Goal: Complete application form: Complete application form

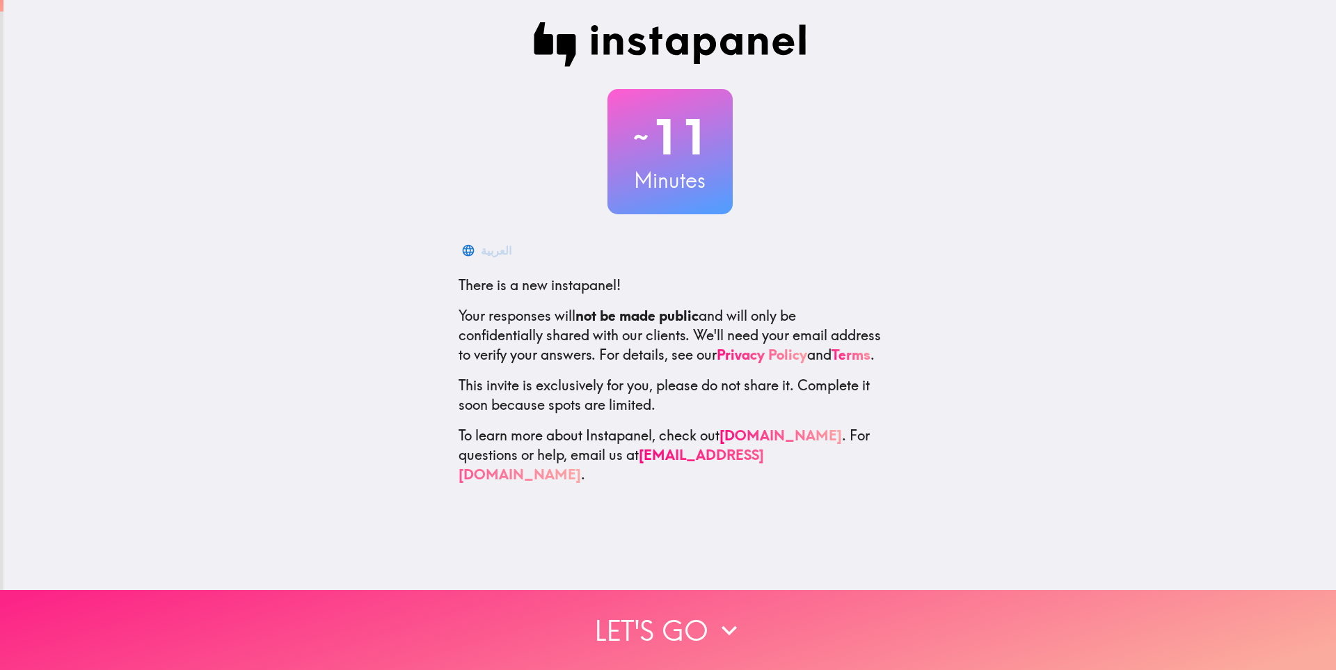
click at [640, 620] on button "Let's go" at bounding box center [668, 630] width 1336 height 80
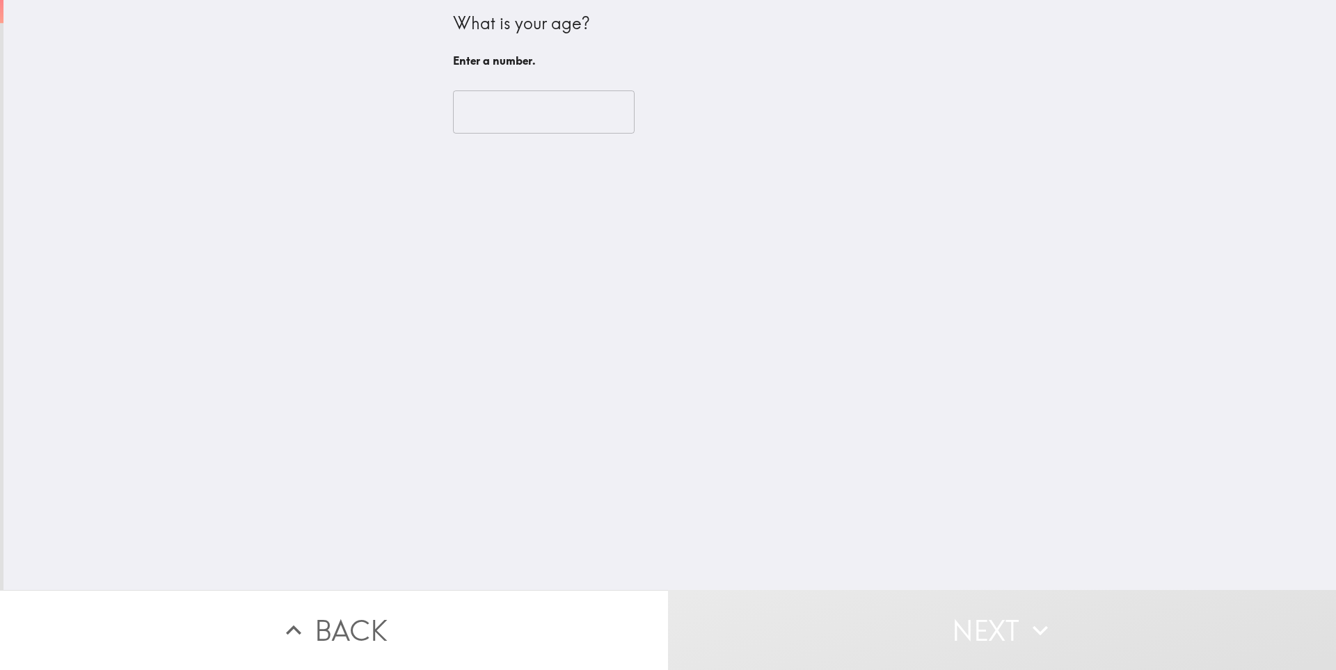
click at [511, 125] on input "number" at bounding box center [544, 111] width 182 height 43
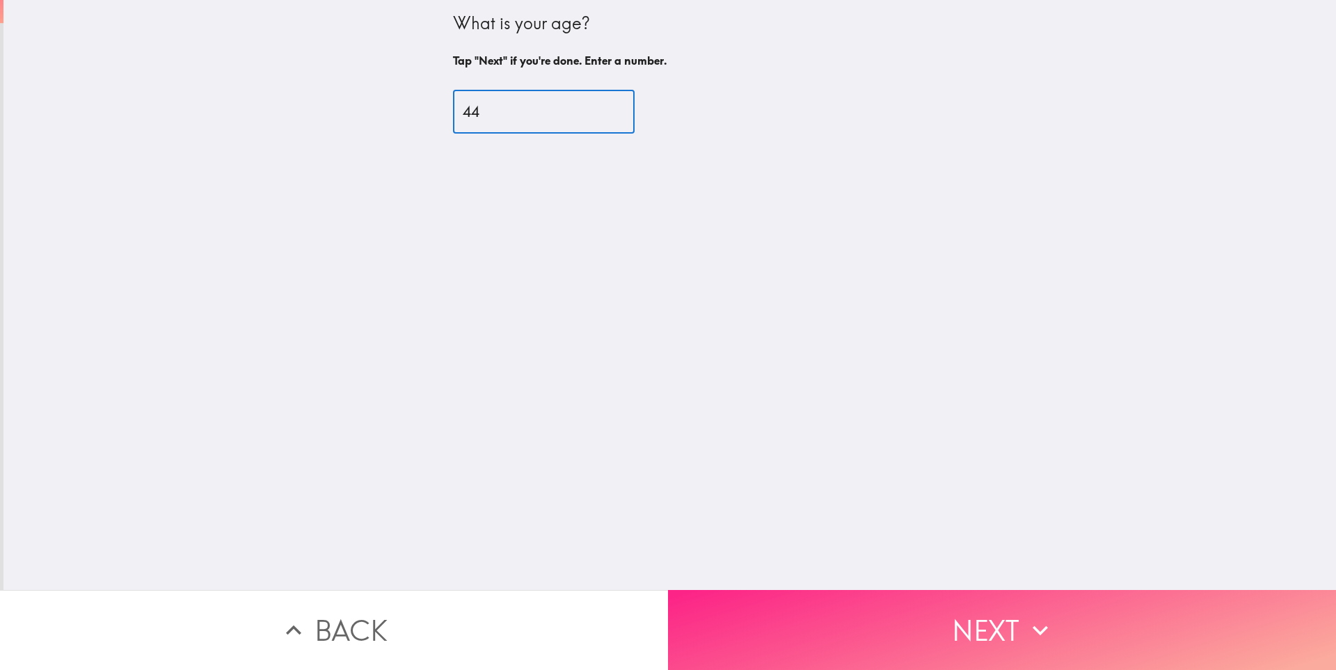
type input "44"
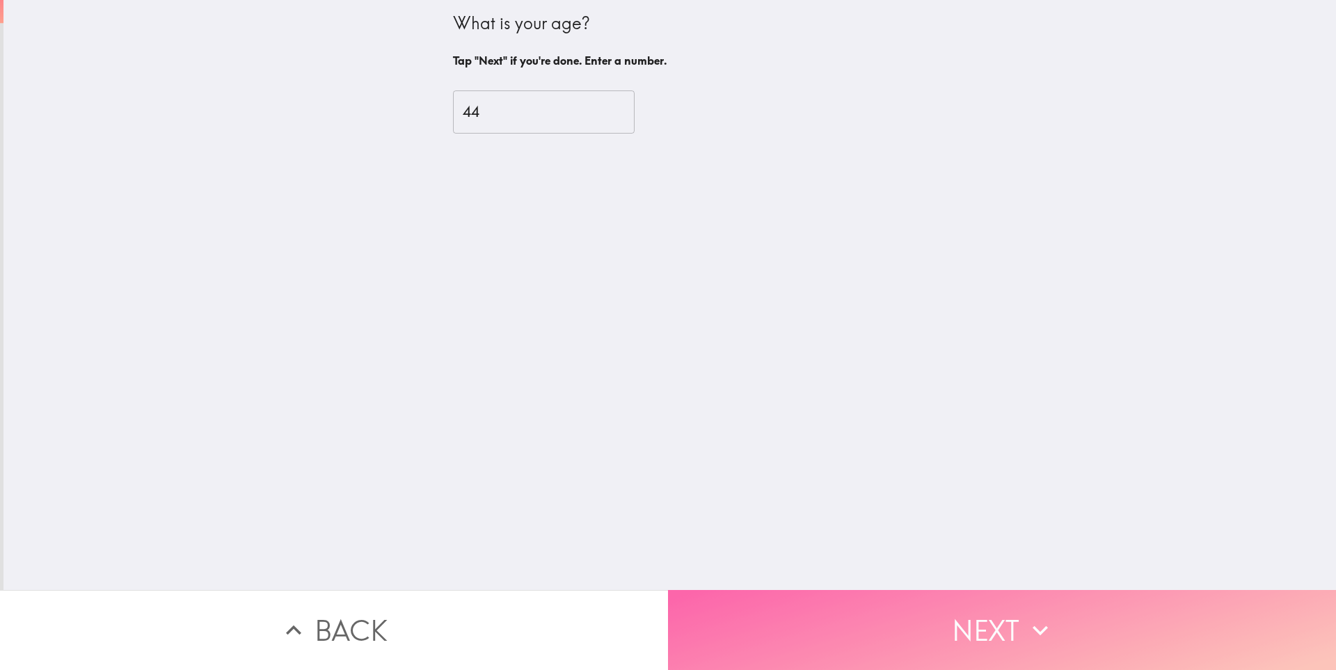
click at [945, 637] on button "Next" at bounding box center [1002, 630] width 668 height 80
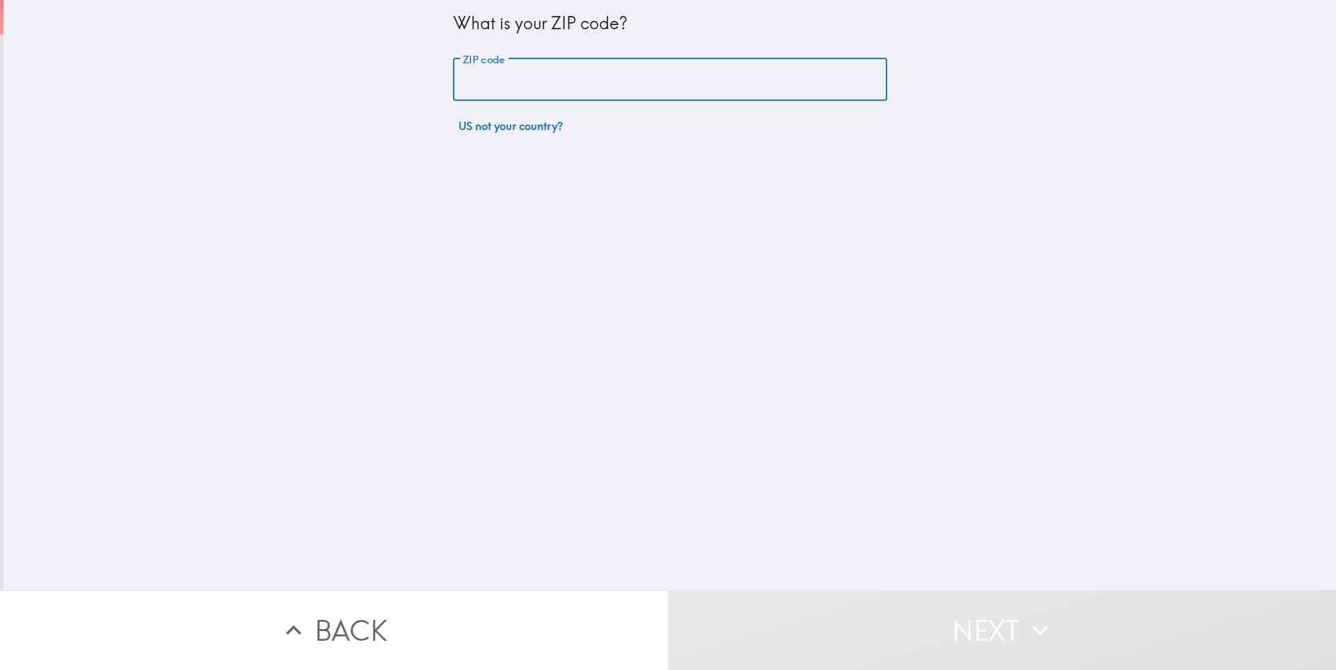
click at [520, 85] on input "ZIP code" at bounding box center [670, 79] width 434 height 43
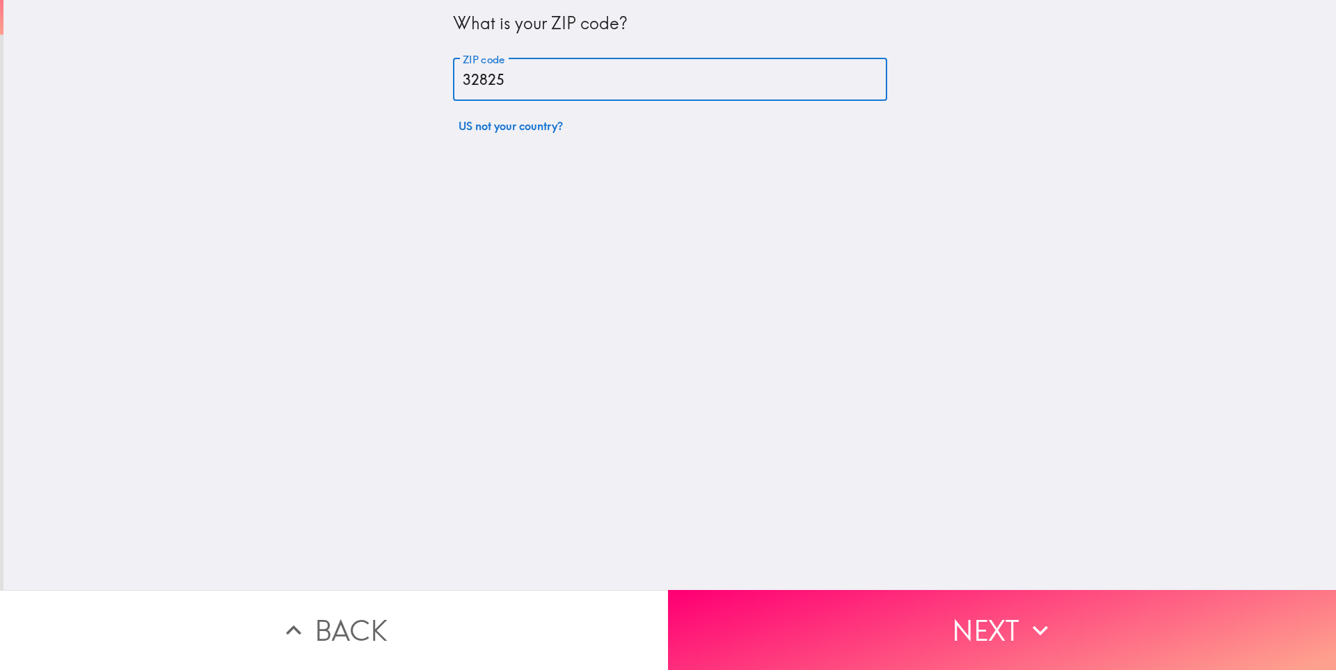
type input "32825"
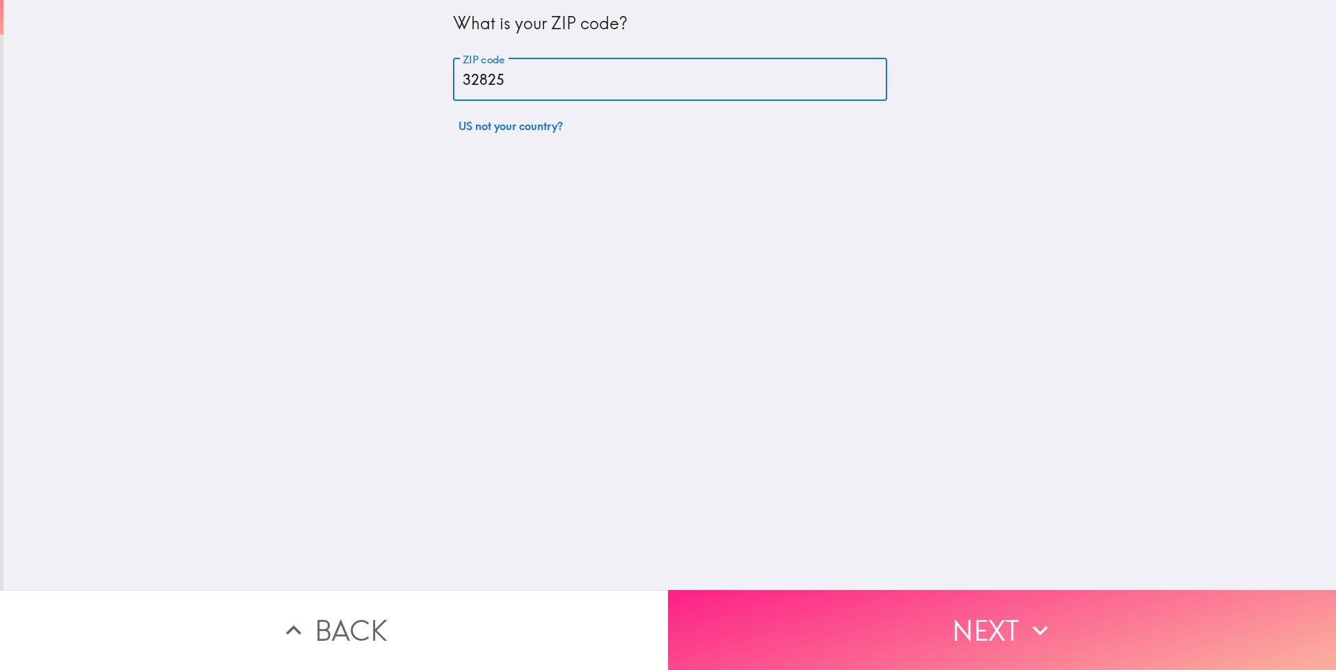
click at [902, 596] on button "Next" at bounding box center [1002, 630] width 668 height 80
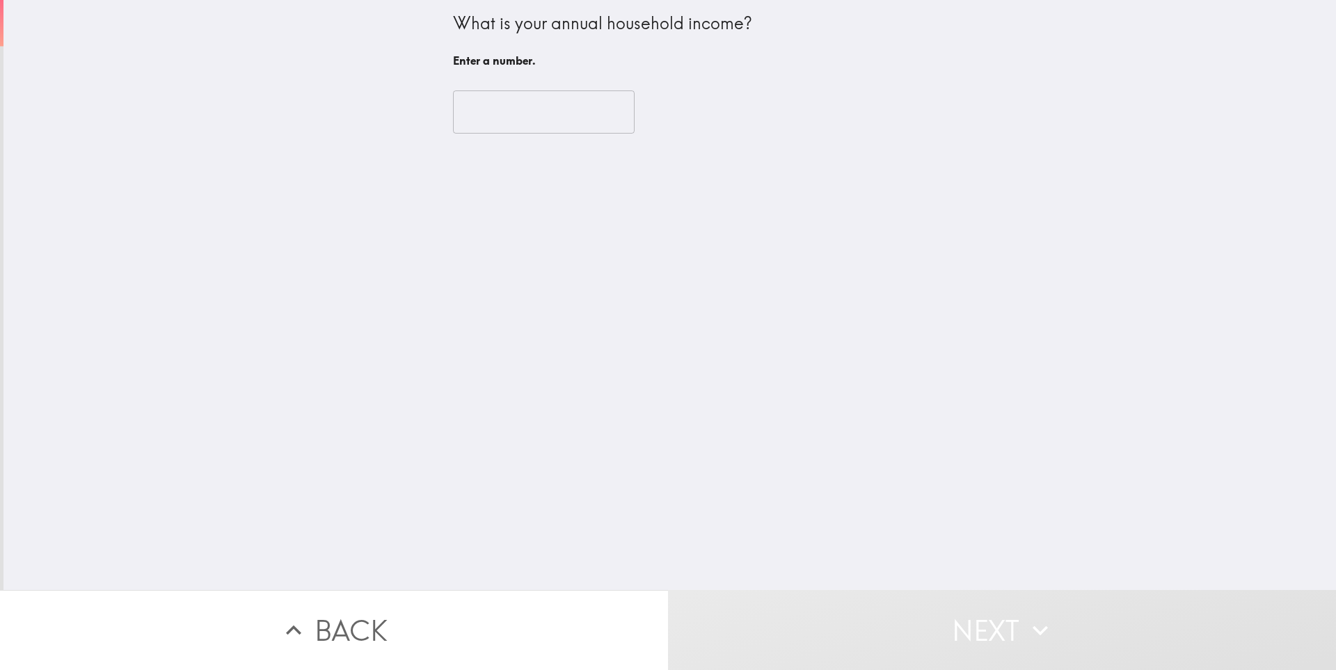
click at [511, 137] on div "​" at bounding box center [670, 112] width 434 height 77
click at [507, 122] on input "number" at bounding box center [544, 111] width 182 height 43
click at [476, 109] on input "number" at bounding box center [544, 111] width 182 height 43
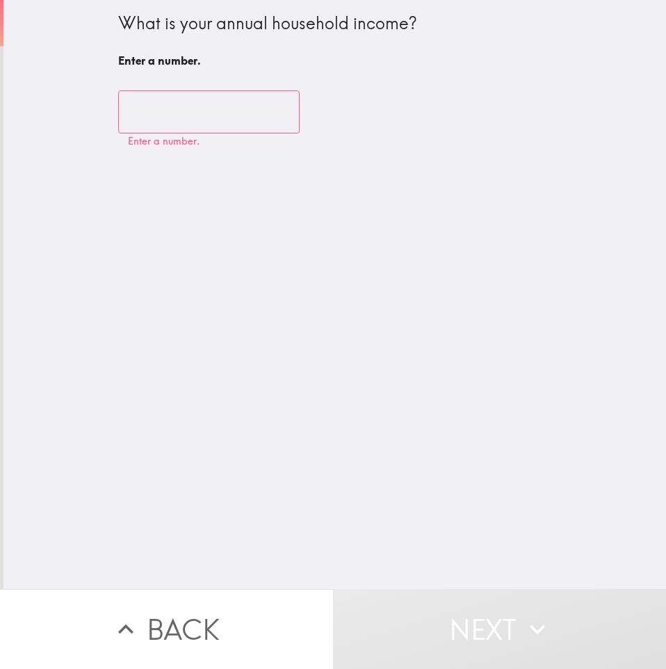
click at [161, 123] on input "number" at bounding box center [209, 111] width 182 height 43
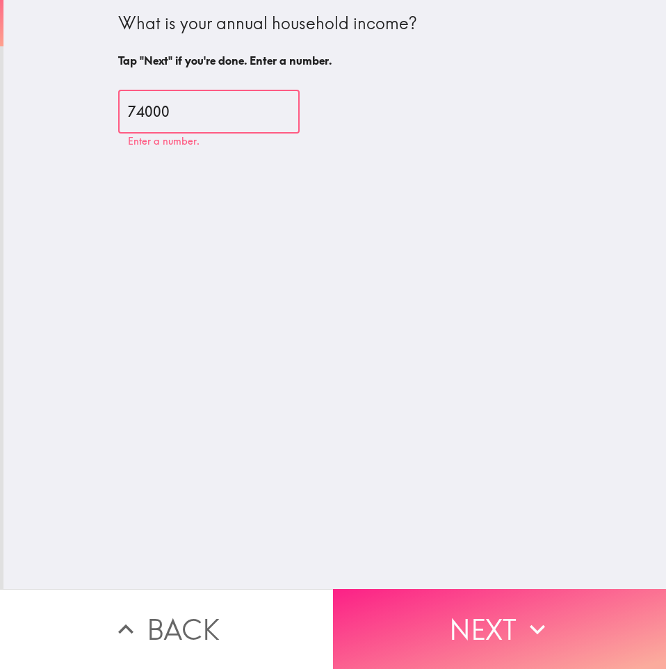
type input "74000"
click at [456, 634] on button "Next" at bounding box center [499, 629] width 333 height 80
